Goal: Task Accomplishment & Management: Manage account settings

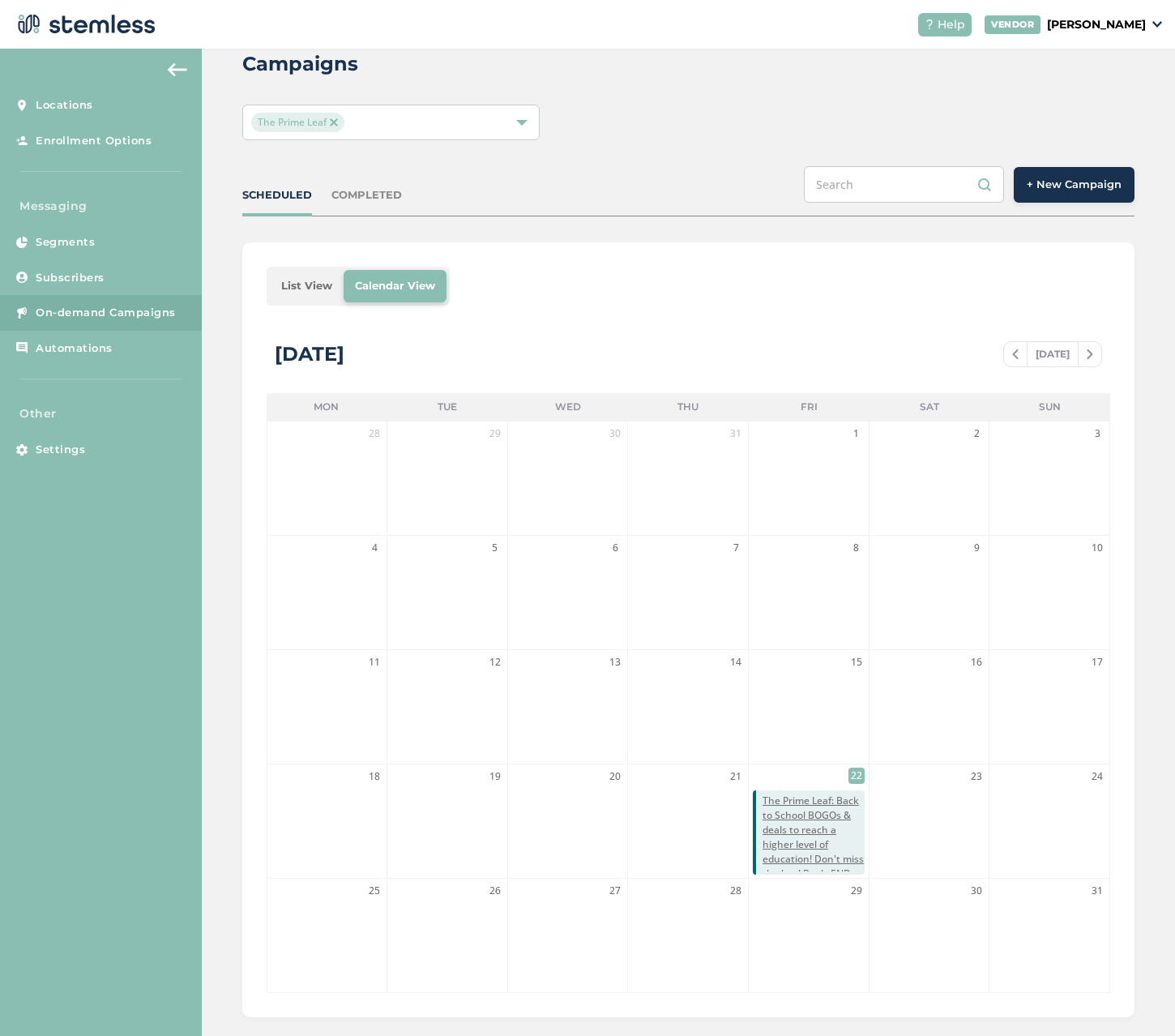
scroll to position [62, 0]
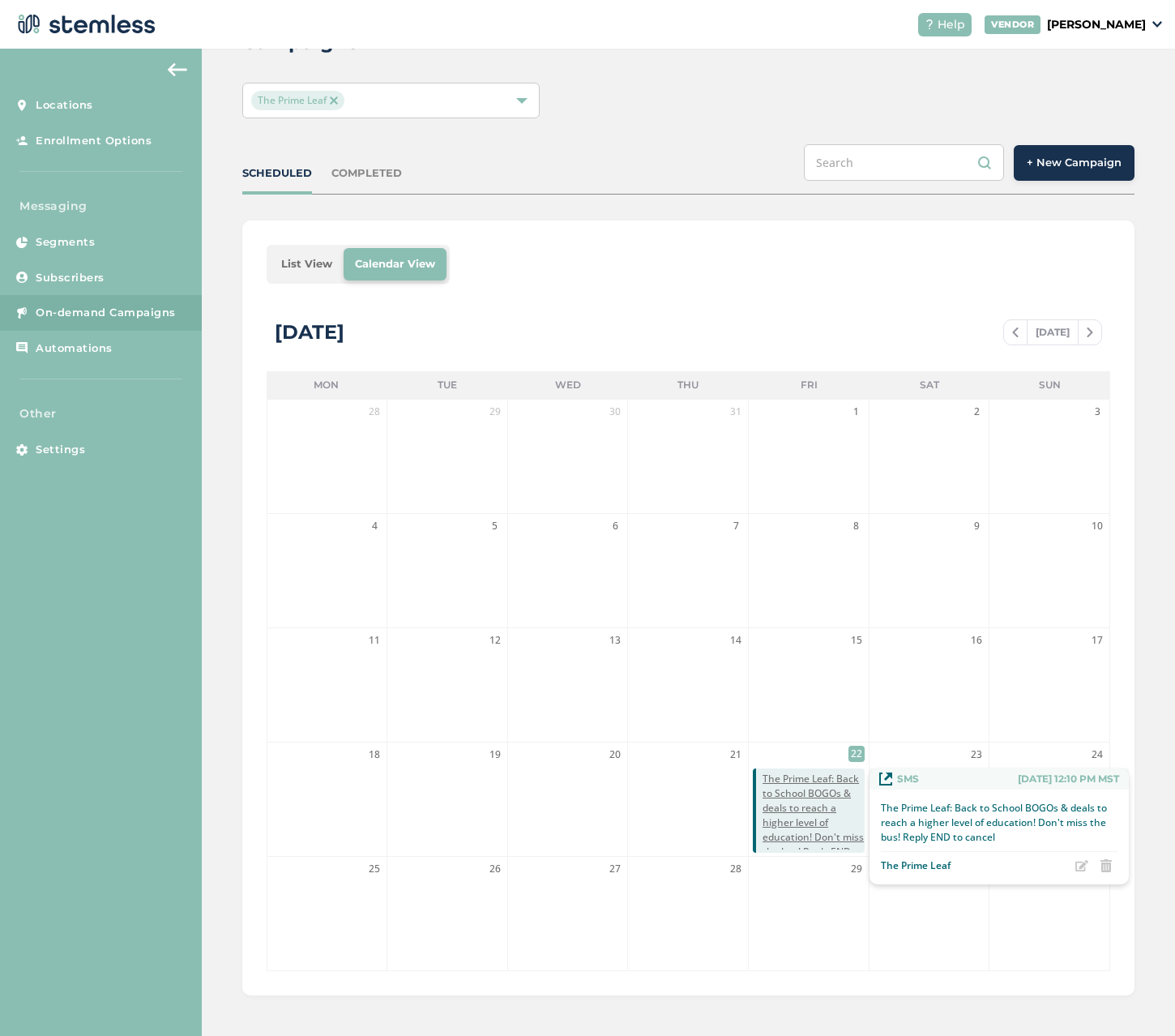
click at [806, 802] on span "The Prime Leaf: Back to School BOGOs & deals to reach a higher level of educati…" at bounding box center [813, 822] width 102 height 102
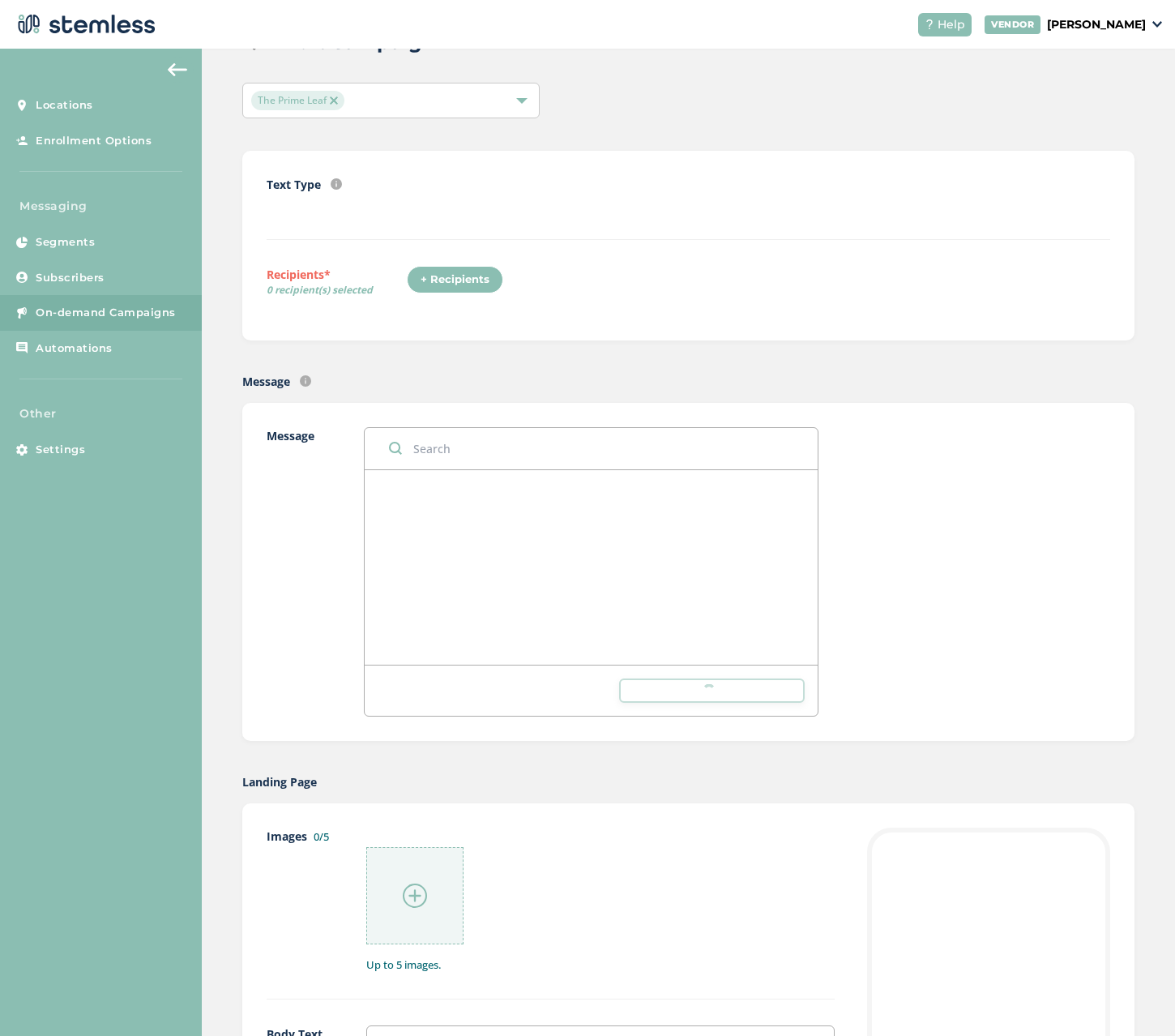
radio input "false"
radio input "true"
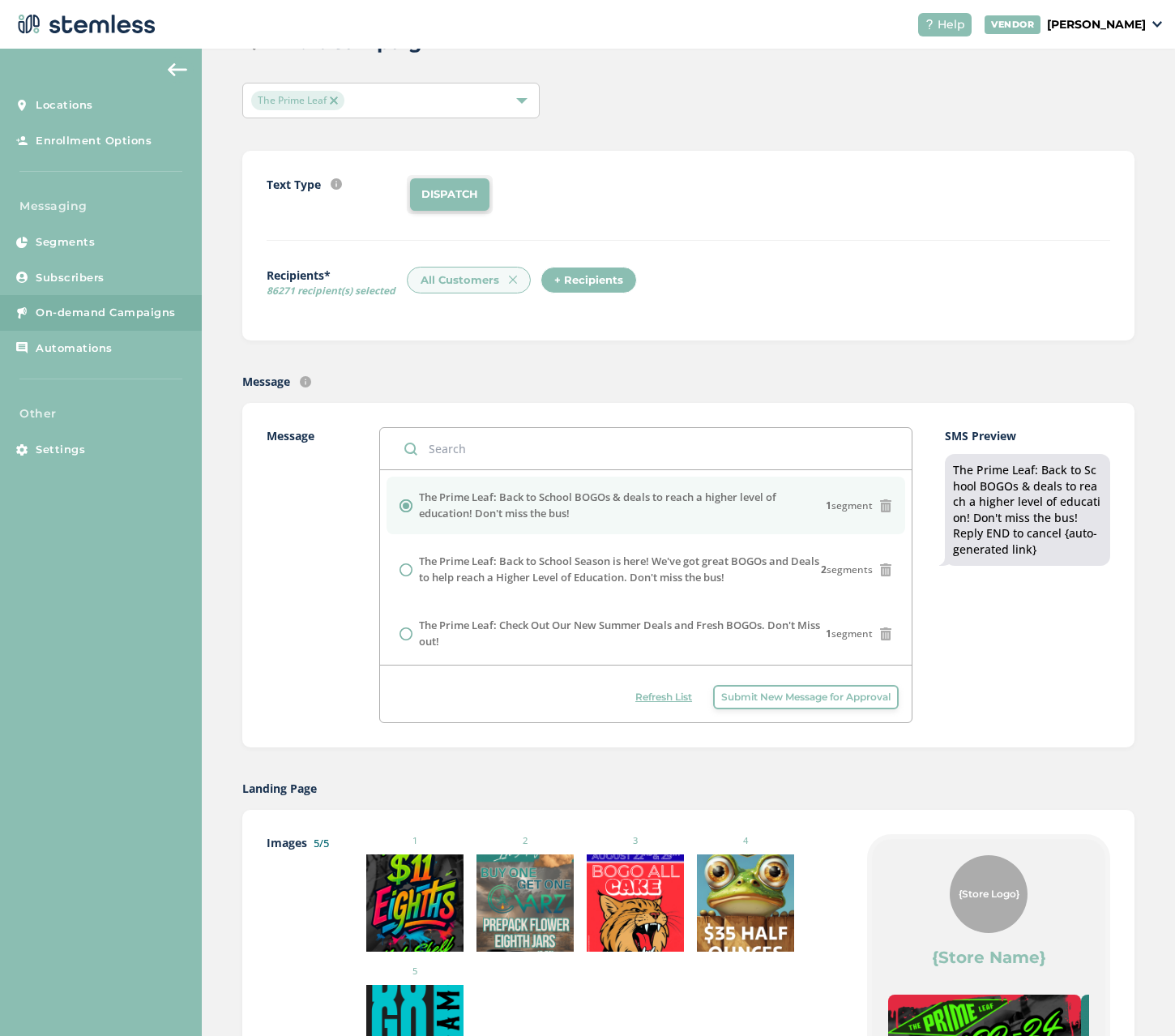
click at [51, 312] on span "On-demand Campaigns" at bounding box center [106, 313] width 140 height 17
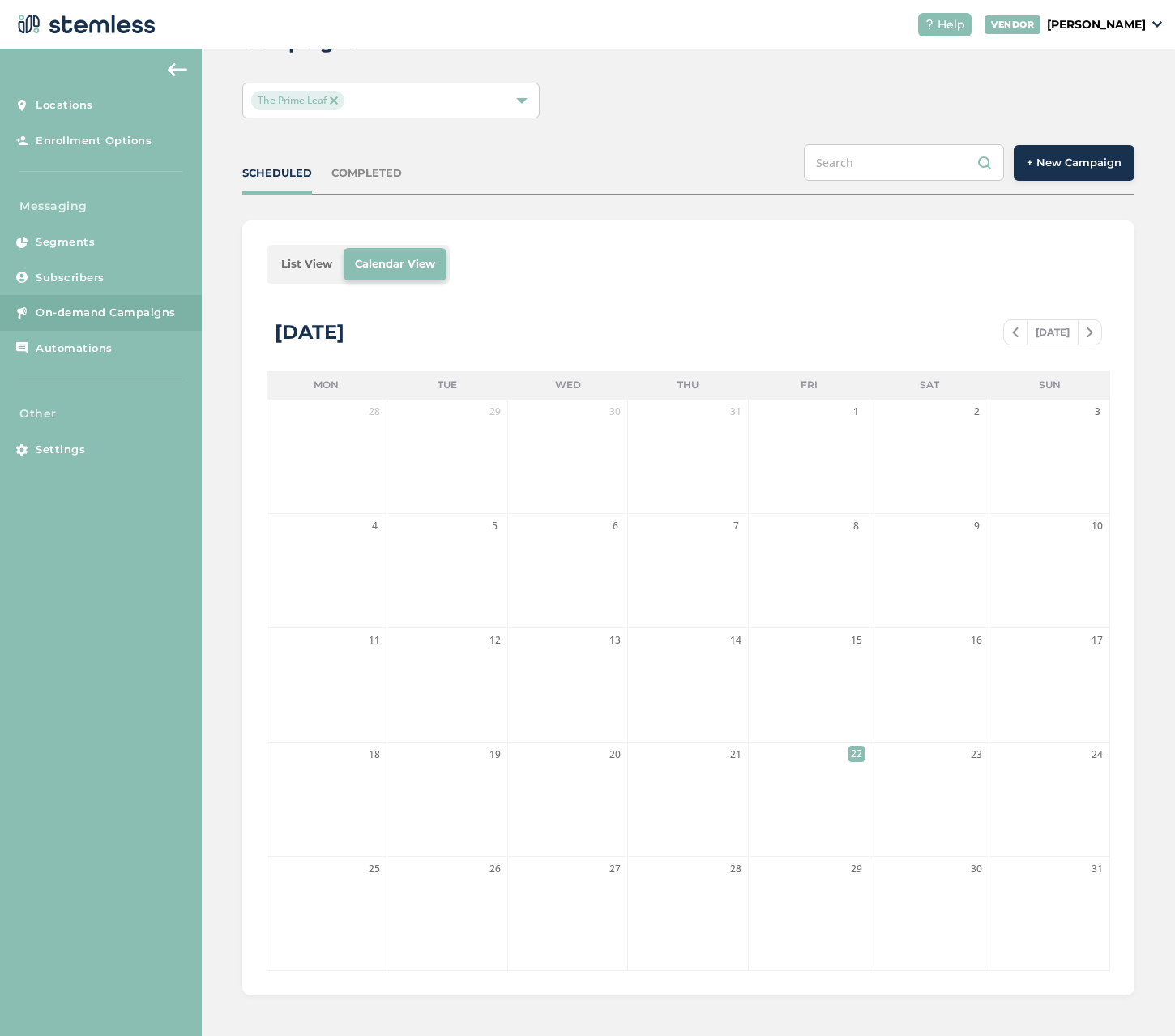
click at [361, 178] on div "COMPLETED" at bounding box center [366, 174] width 71 height 17
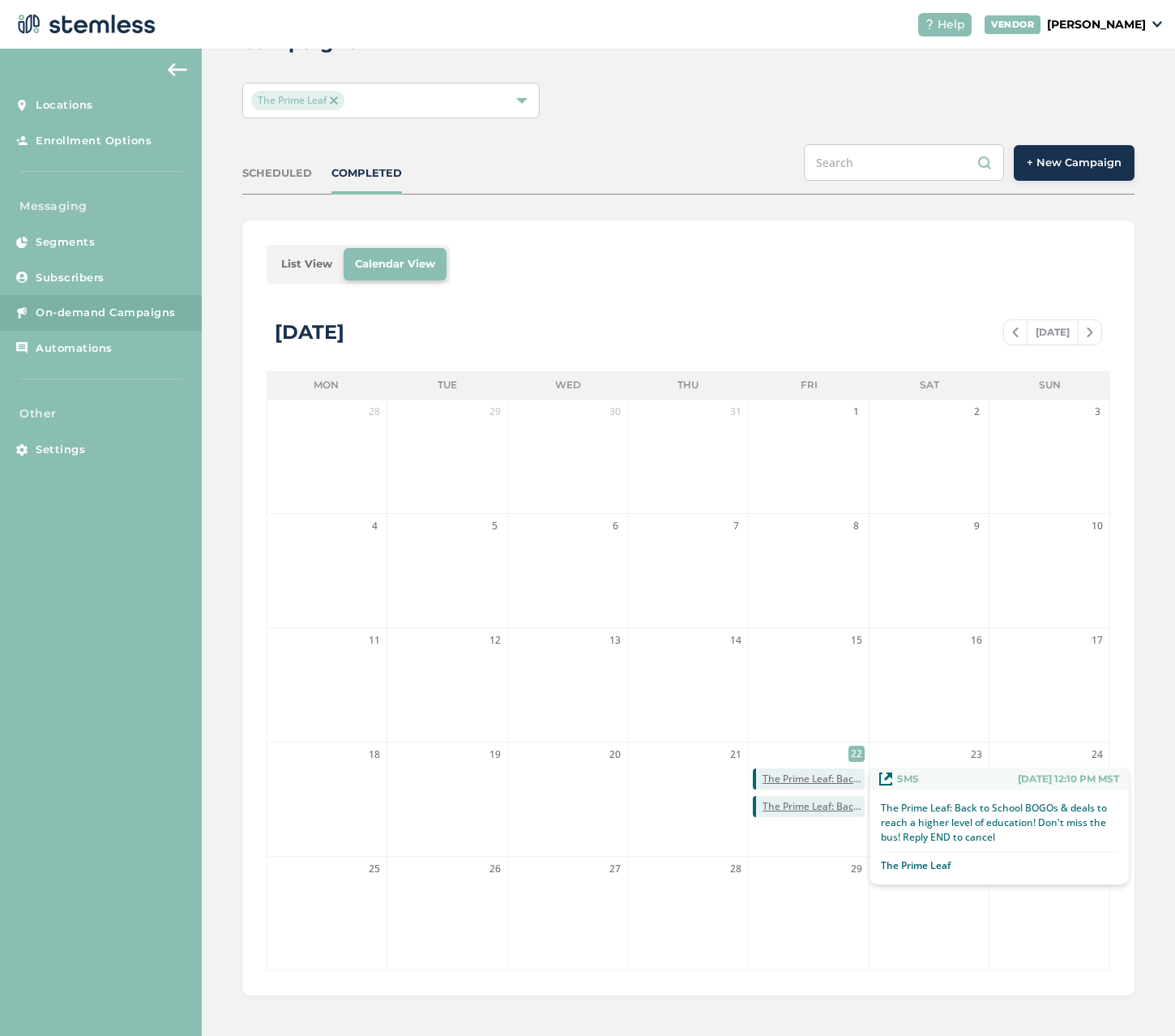
click at [815, 774] on span "The Prime Leaf: Back to School BOGOs & deals to reach a higher level of educati…" at bounding box center [813, 779] width 102 height 15
